Goal: Navigation & Orientation: Find specific page/section

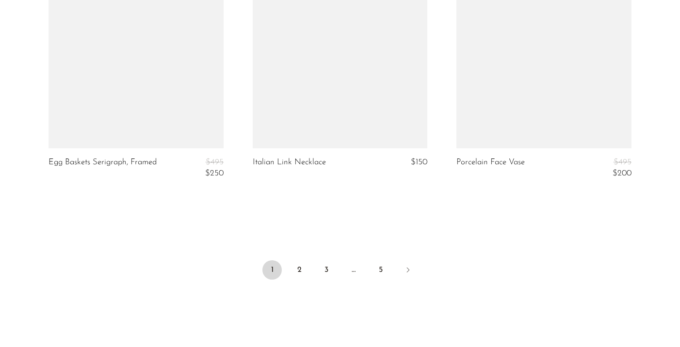
scroll to position [3424, 0]
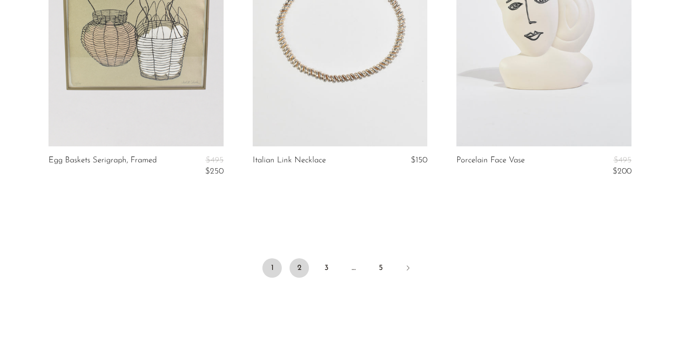
click at [300, 268] on link "2" at bounding box center [298, 267] width 19 height 19
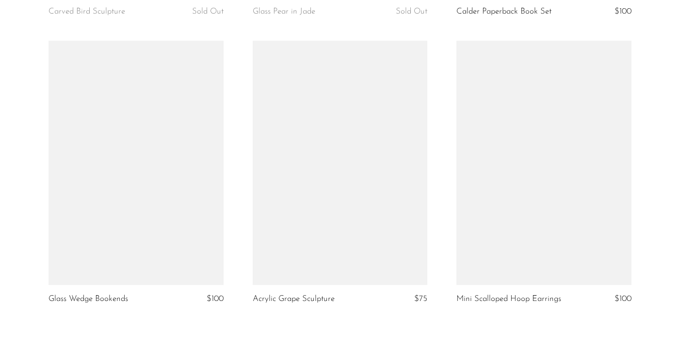
scroll to position [3368, 0]
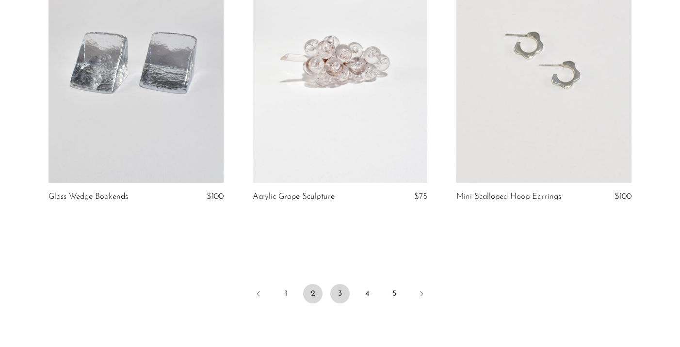
click at [339, 300] on link "3" at bounding box center [339, 293] width 19 height 19
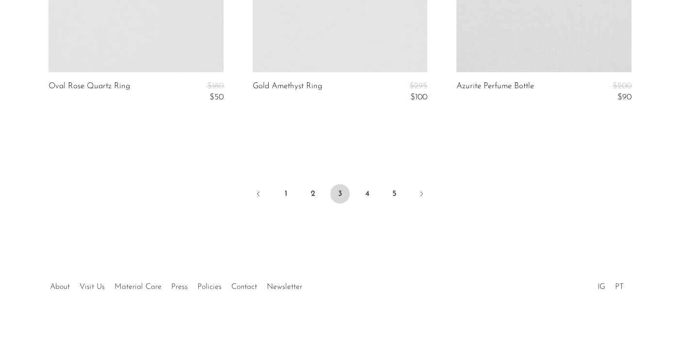
scroll to position [3544, 0]
click at [360, 195] on link "4" at bounding box center [366, 193] width 19 height 19
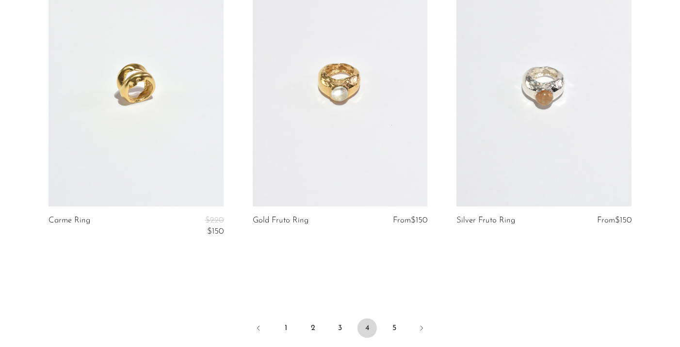
scroll to position [3533, 0]
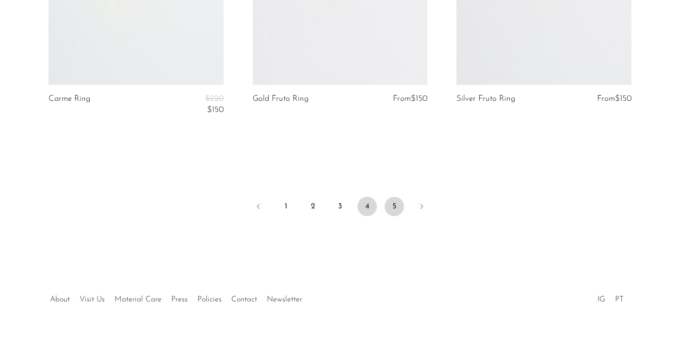
click at [390, 197] on link "5" at bounding box center [394, 206] width 19 height 19
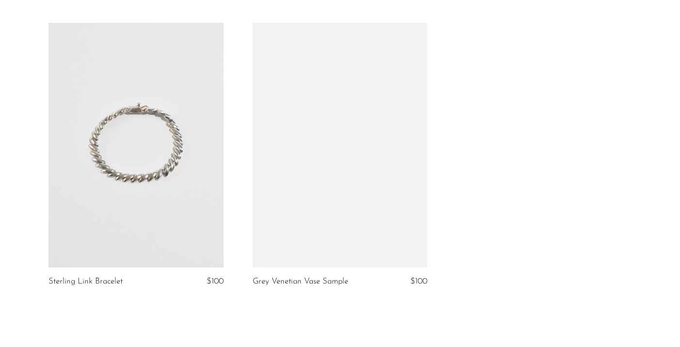
scroll to position [3226, 0]
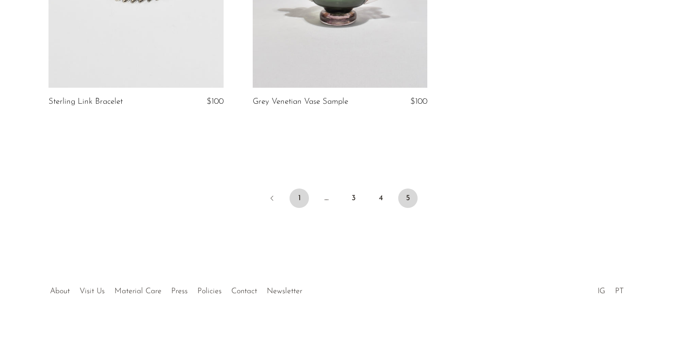
click at [296, 189] on link "1" at bounding box center [298, 198] width 19 height 19
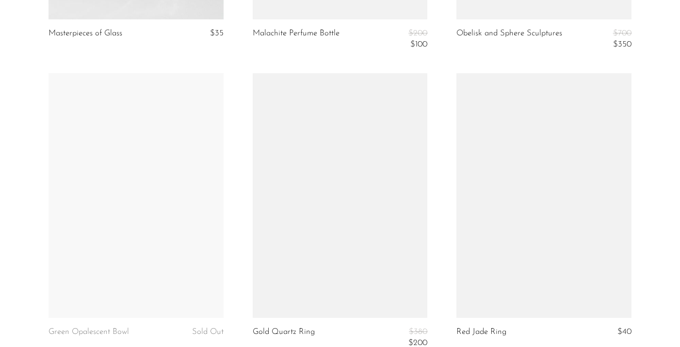
scroll to position [2070, 0]
